Goal: Task Accomplishment & Management: Use online tool/utility

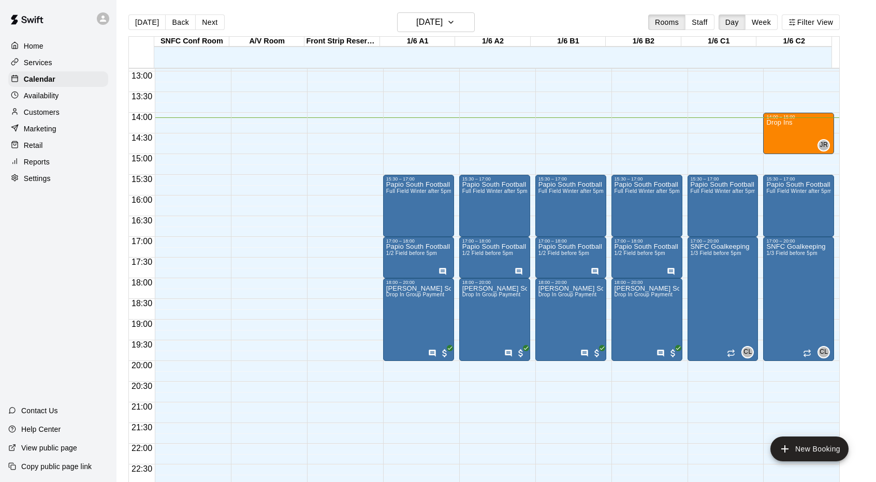
scroll to position [537, 0]
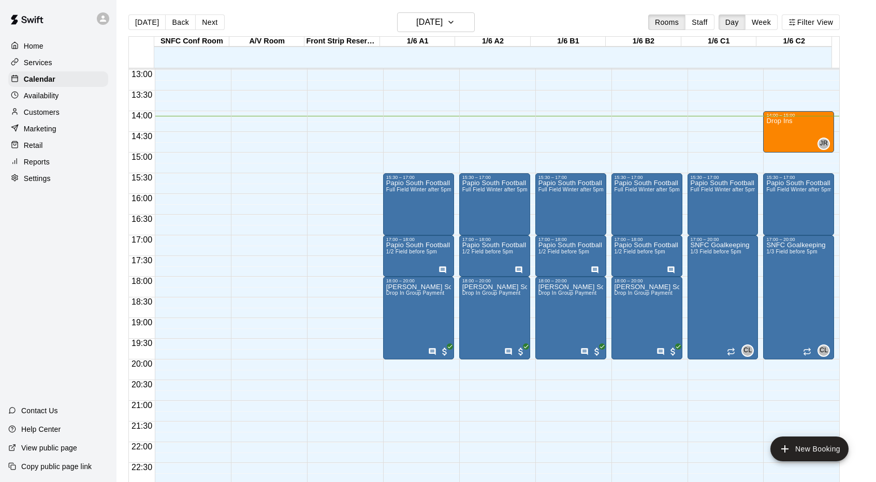
click at [44, 158] on div "Home Services Calendar Availability Customers Marketing Retail Reports Settings" at bounding box center [58, 112] width 116 height 150
click at [39, 167] on p "Reports" at bounding box center [37, 162] width 26 height 10
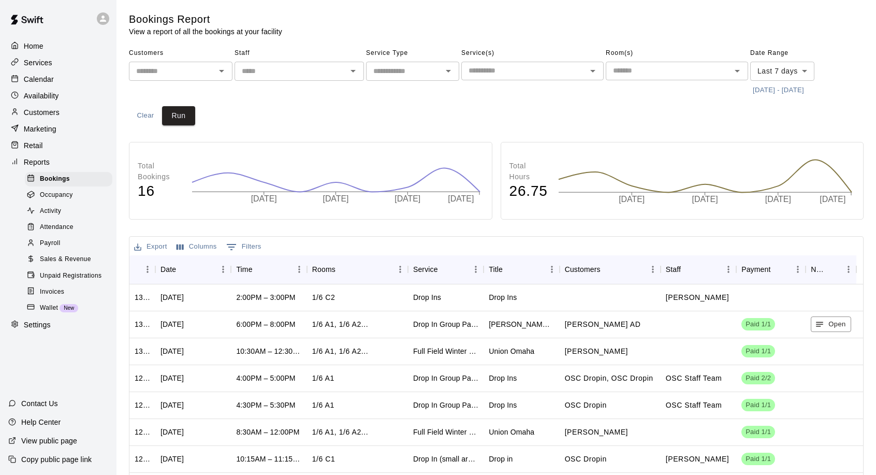
click at [67, 264] on span "Sales & Revenue" at bounding box center [65, 259] width 51 height 10
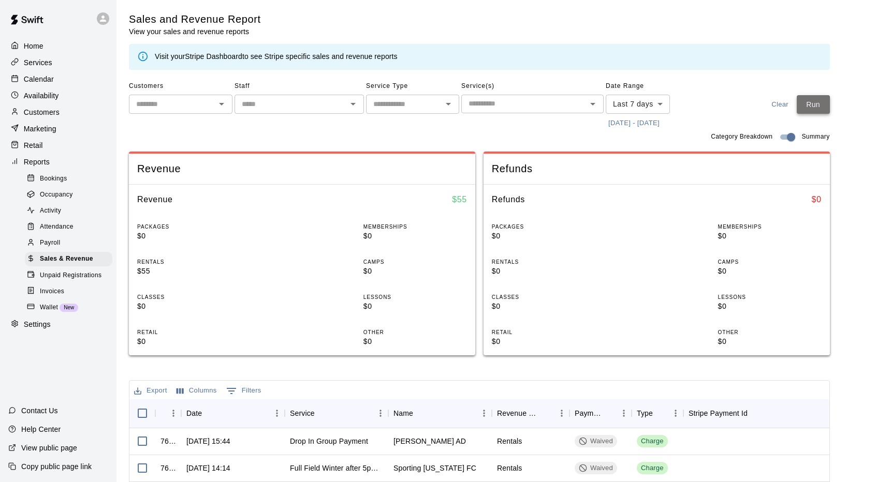
click at [817, 105] on button "Run" at bounding box center [812, 104] width 33 height 19
click at [788, 101] on button "Clear" at bounding box center [779, 104] width 33 height 19
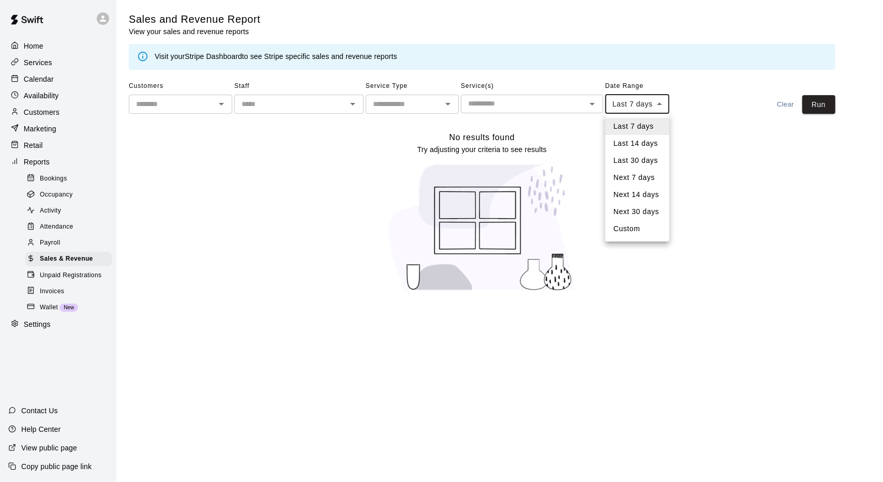
click at [648, 104] on body "Home Services Calendar Availability Customers Marketing Retail Reports Bookings…" at bounding box center [441, 152] width 883 height 304
click at [625, 229] on li "Custom" at bounding box center [638, 228] width 64 height 17
type input "******"
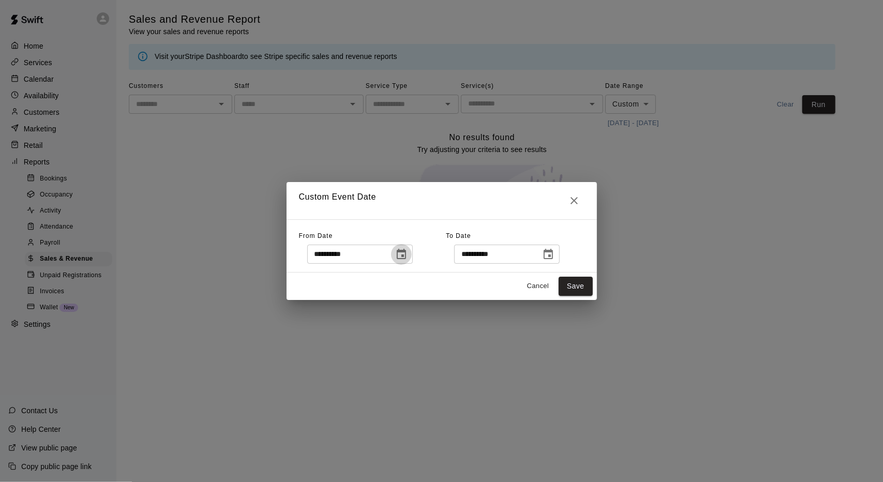
click at [408, 256] on icon "Choose date, selected date is Aug 11, 2025" at bounding box center [401, 254] width 12 height 12
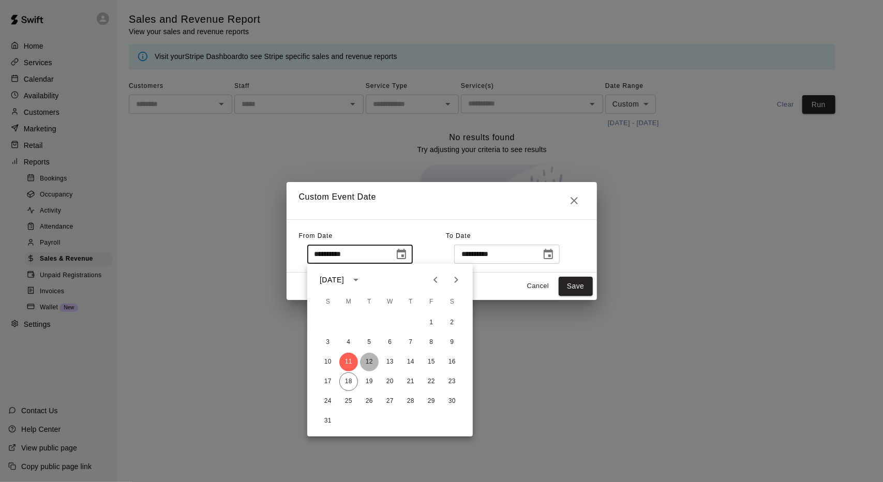
click at [370, 357] on button "12" at bounding box center [369, 362] width 19 height 19
type input "**********"
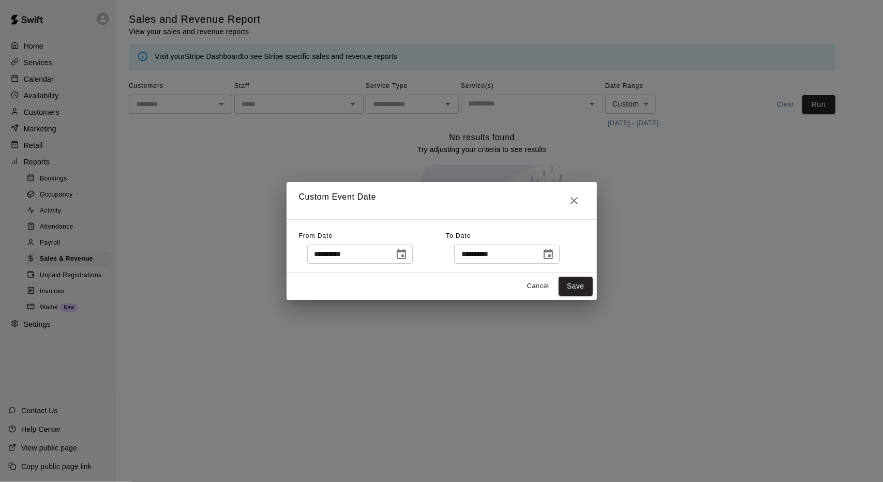
click at [555, 249] on icon "Choose date, selected date is Aug 18, 2025" at bounding box center [548, 254] width 12 height 12
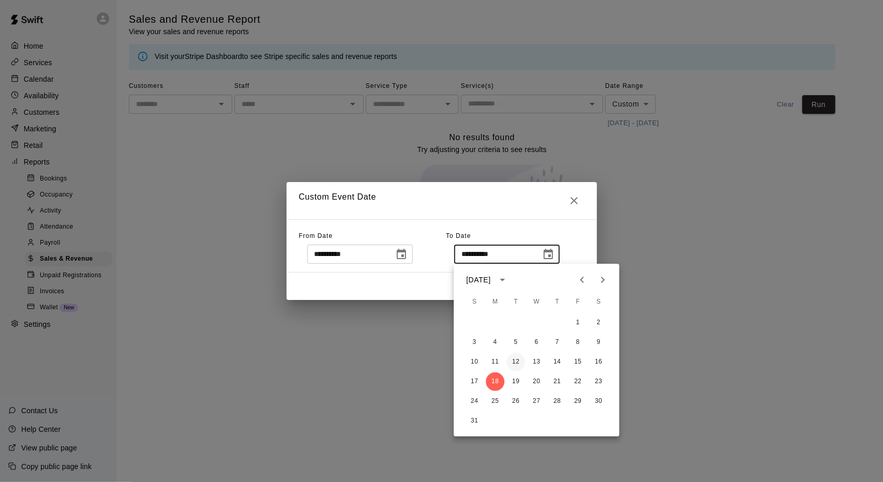
click at [518, 361] on button "12" at bounding box center [516, 362] width 19 height 19
type input "**********"
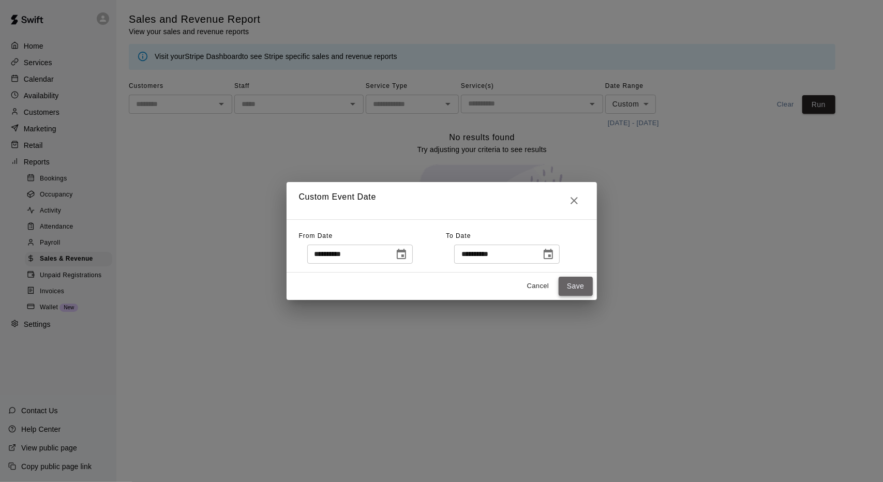
click at [578, 280] on button "Save" at bounding box center [576, 286] width 34 height 19
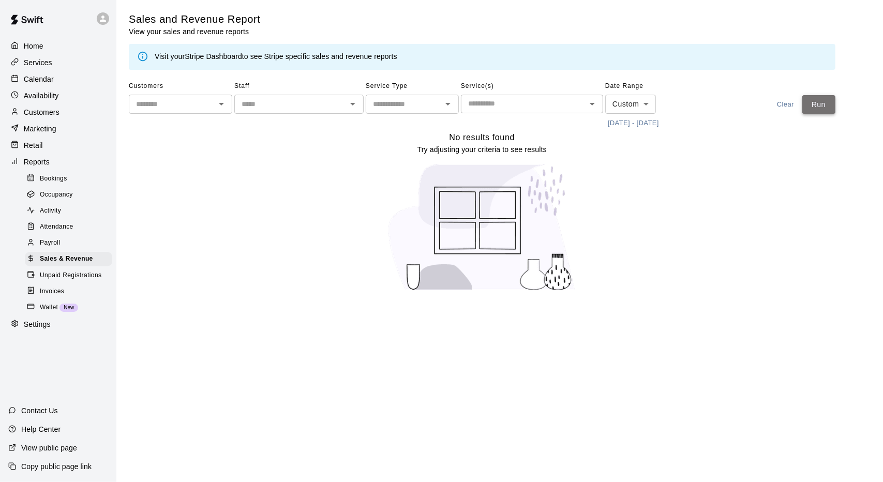
click at [824, 100] on button "Run" at bounding box center [819, 104] width 33 height 19
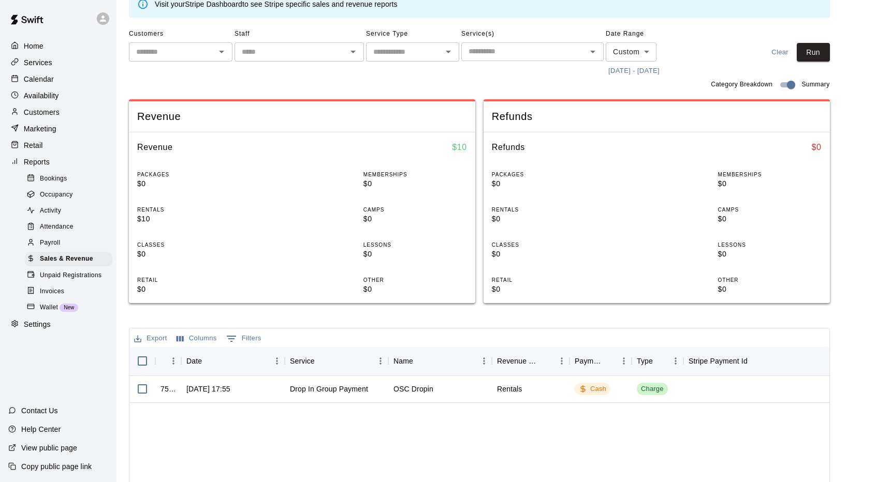
scroll to position [53, 0]
click at [186, 386] on div "[DATE] 17:55" at bounding box center [208, 388] width 44 height 10
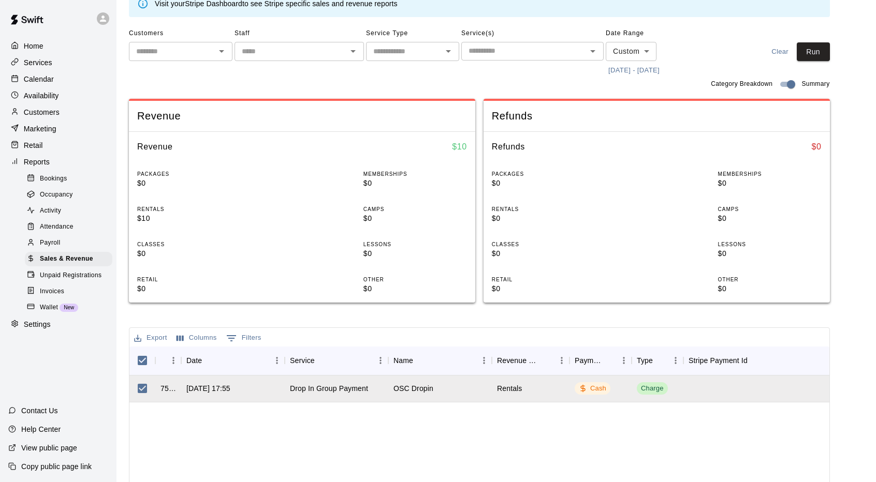
click at [151, 338] on button "Export" at bounding box center [150, 338] width 38 height 16
click at [174, 361] on li "Download as CSV" at bounding box center [171, 358] width 80 height 17
click at [787, 46] on button "Clear" at bounding box center [779, 51] width 33 height 19
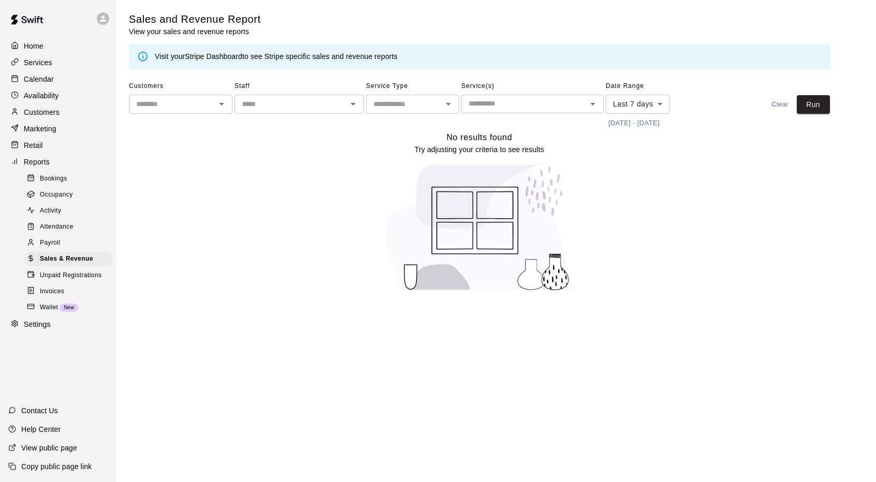
scroll to position [0, 0]
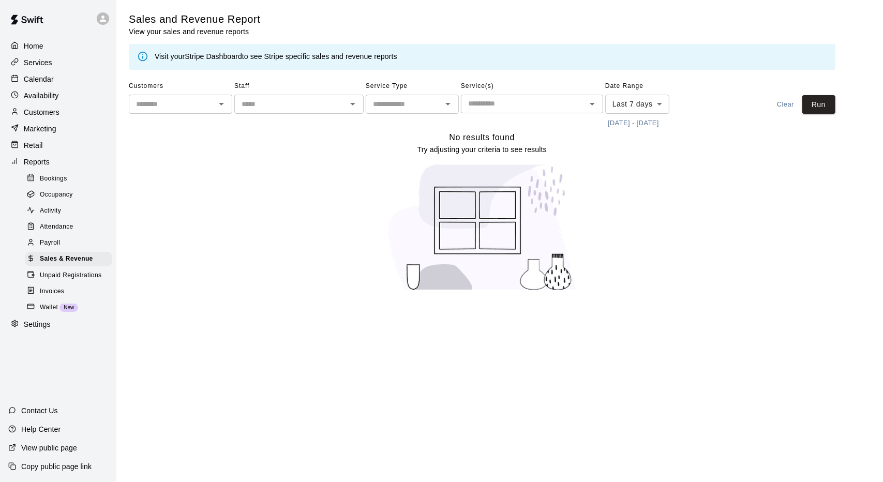
click at [787, 101] on button "Clear" at bounding box center [786, 104] width 33 height 19
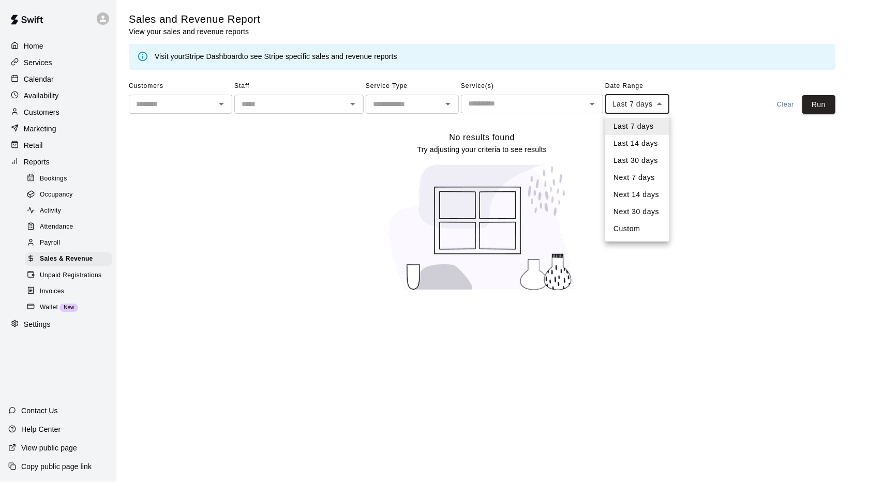
click at [635, 102] on body "Home Services Calendar Availability Customers Marketing Retail Reports Bookings…" at bounding box center [441, 152] width 883 height 304
click at [638, 223] on li "Custom" at bounding box center [638, 228] width 64 height 17
type input "******"
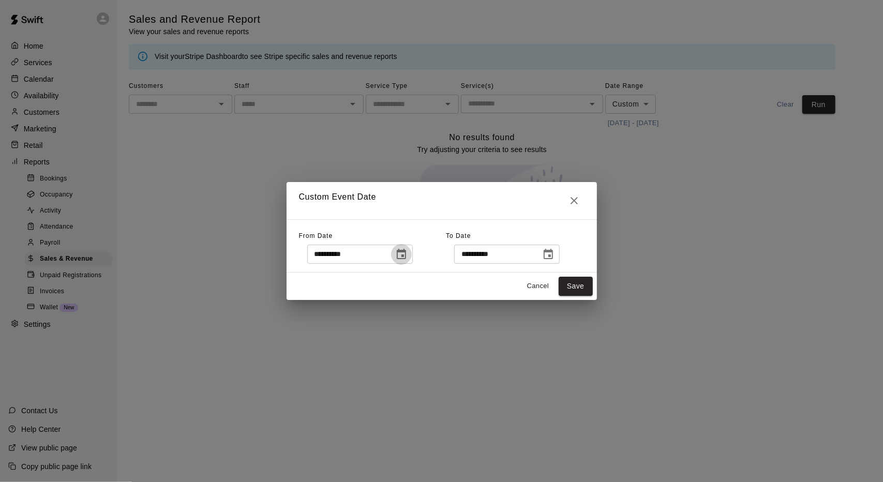
click at [406, 252] on icon "Choose date, selected date is Aug 11, 2025" at bounding box center [401, 254] width 9 height 10
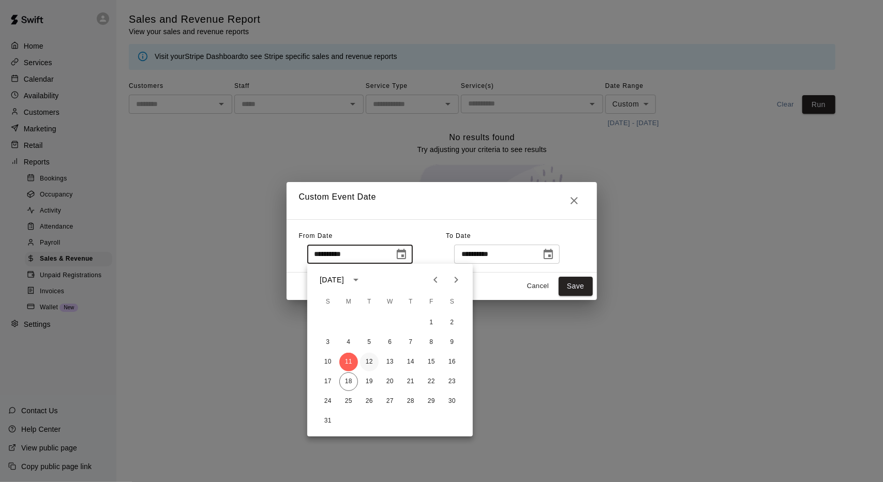
drag, startPoint x: 413, startPoint y: 359, endPoint x: 369, endPoint y: 361, distance: 44.0
click at [369, 361] on button "12" at bounding box center [369, 362] width 19 height 19
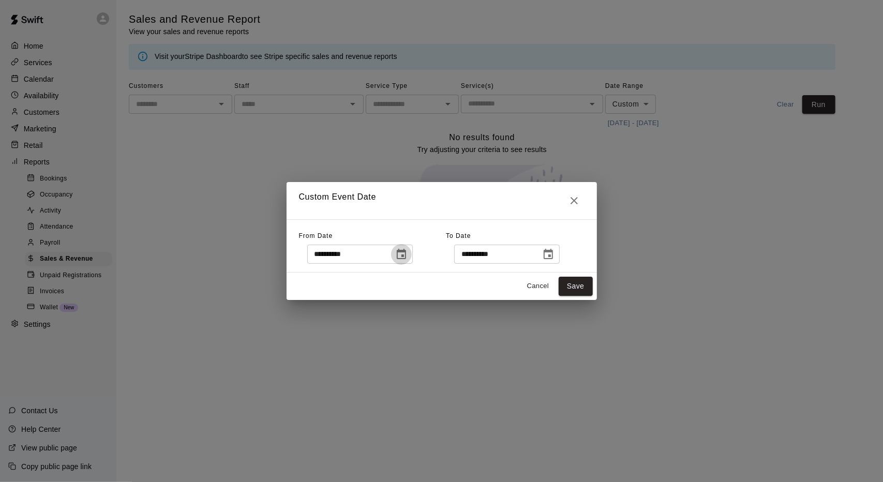
click at [406, 255] on icon "Choose date, selected date is Aug 12, 2025" at bounding box center [401, 254] width 9 height 10
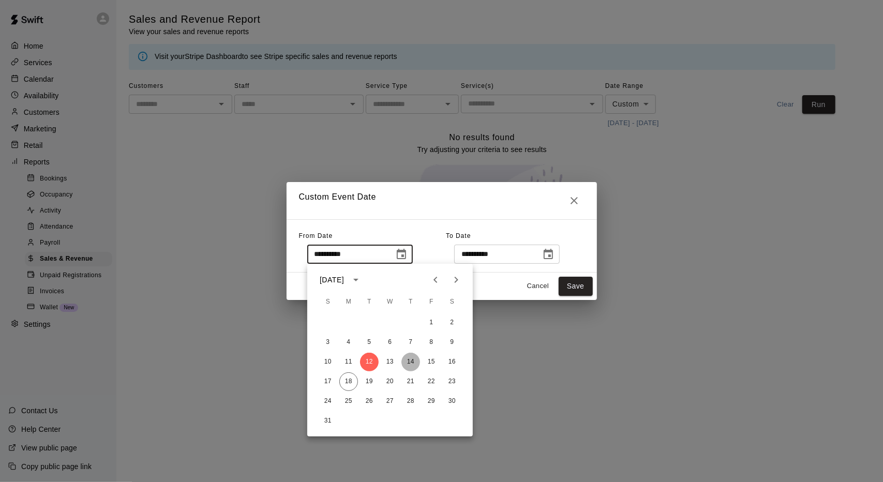
click at [411, 356] on button "14" at bounding box center [411, 362] width 19 height 19
type input "**********"
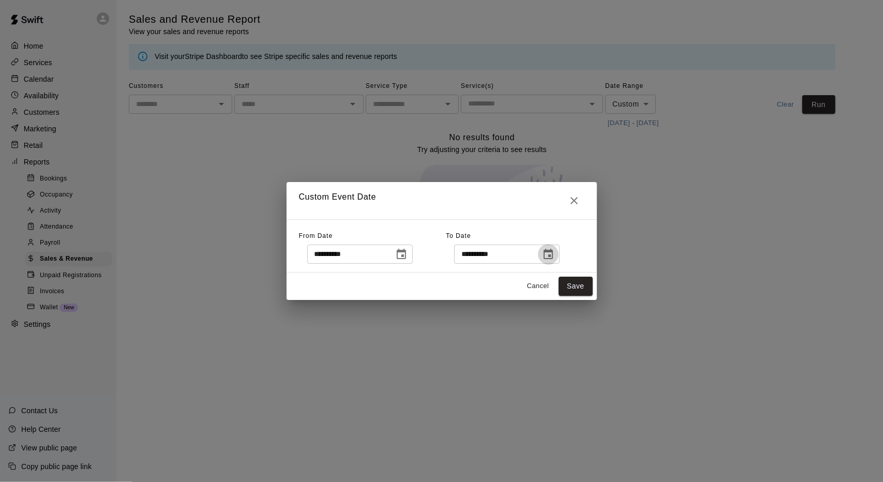
click at [553, 250] on icon "Choose date, selected date is Aug 18, 2025" at bounding box center [548, 254] width 9 height 10
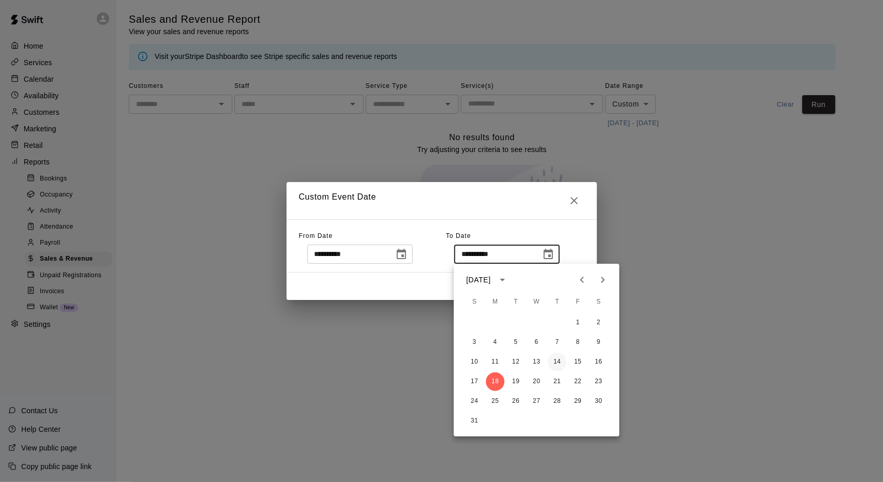
click at [556, 359] on button "14" at bounding box center [557, 362] width 19 height 19
type input "**********"
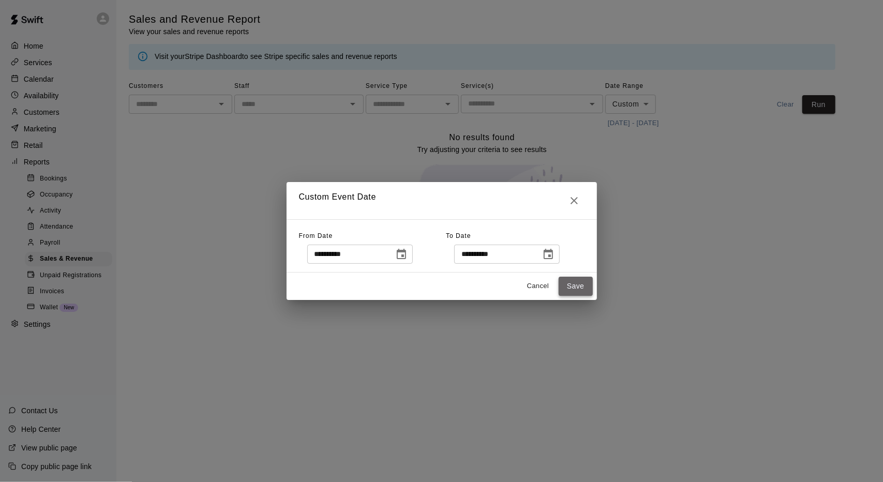
click at [574, 284] on button "Save" at bounding box center [576, 286] width 34 height 19
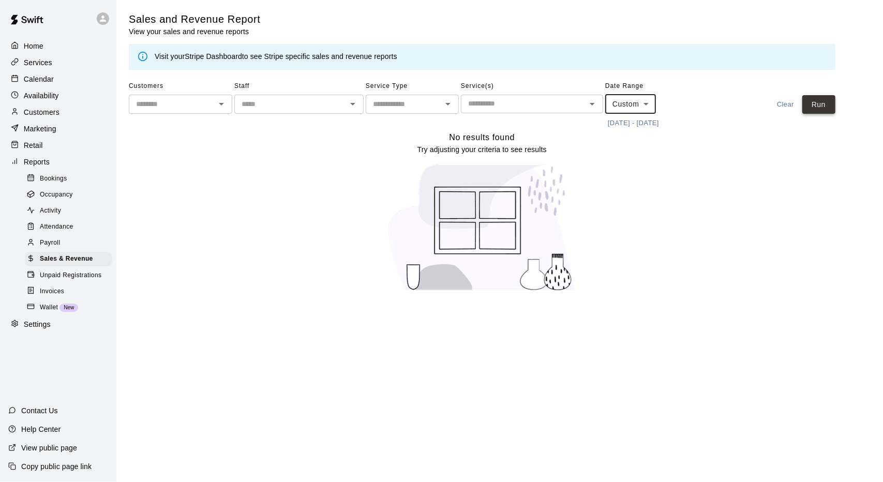
click at [821, 101] on button "Run" at bounding box center [819, 104] width 33 height 19
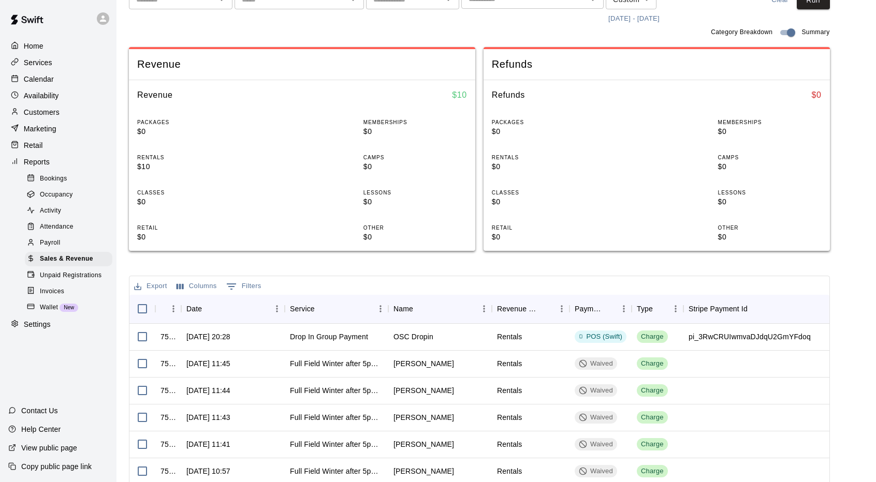
scroll to position [110, 0]
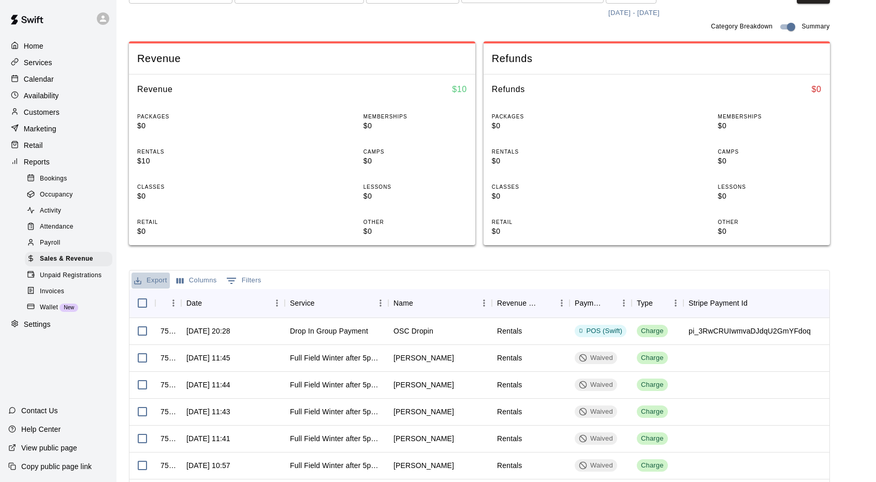
click at [149, 279] on button "Export" at bounding box center [150, 281] width 38 height 16
click at [166, 305] on li "Download as CSV" at bounding box center [171, 301] width 80 height 17
click at [49, 78] on p "Calendar" at bounding box center [39, 79] width 30 height 10
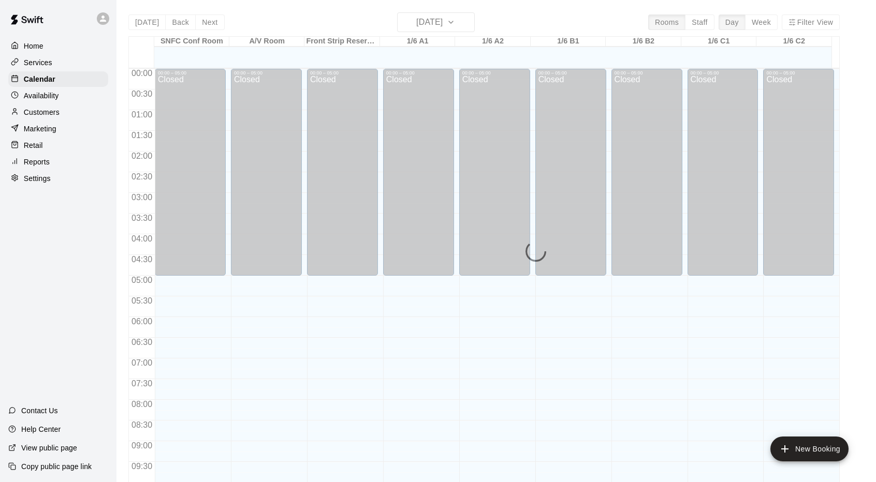
scroll to position [537, 0]
